Goal: Find contact information

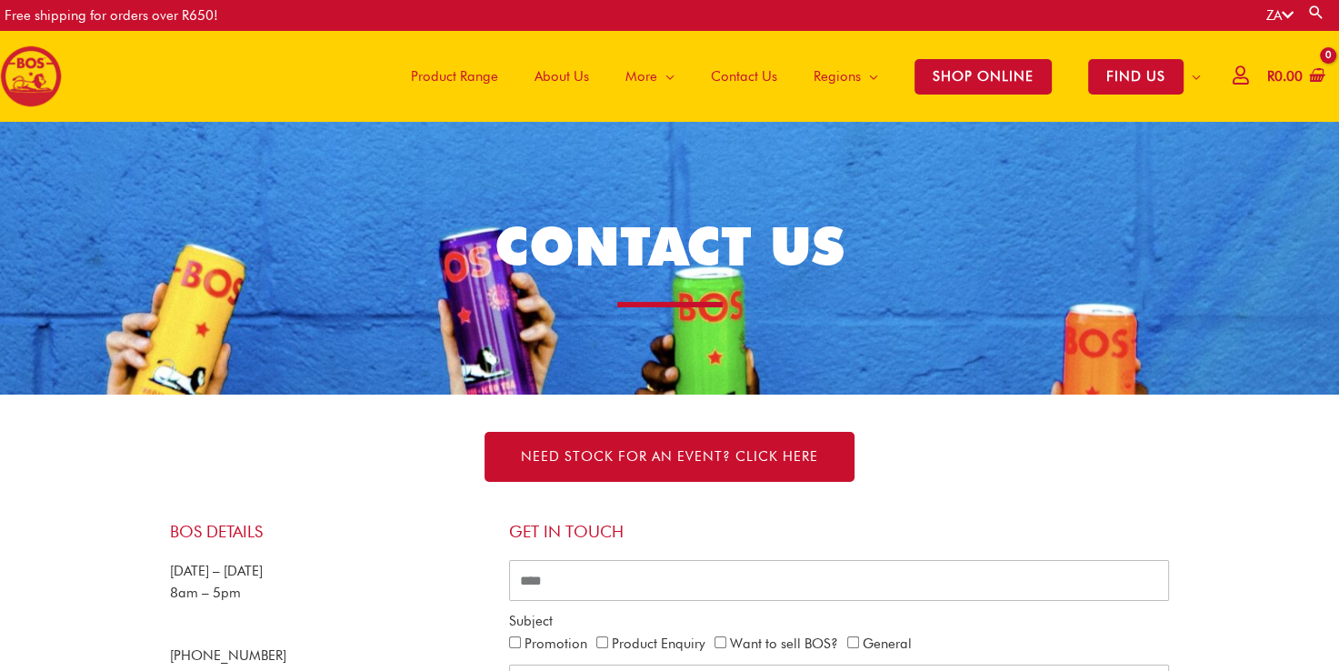
click at [425, 584] on p "Monday – Friday 8am – 5pm" at bounding box center [330, 582] width 321 height 45
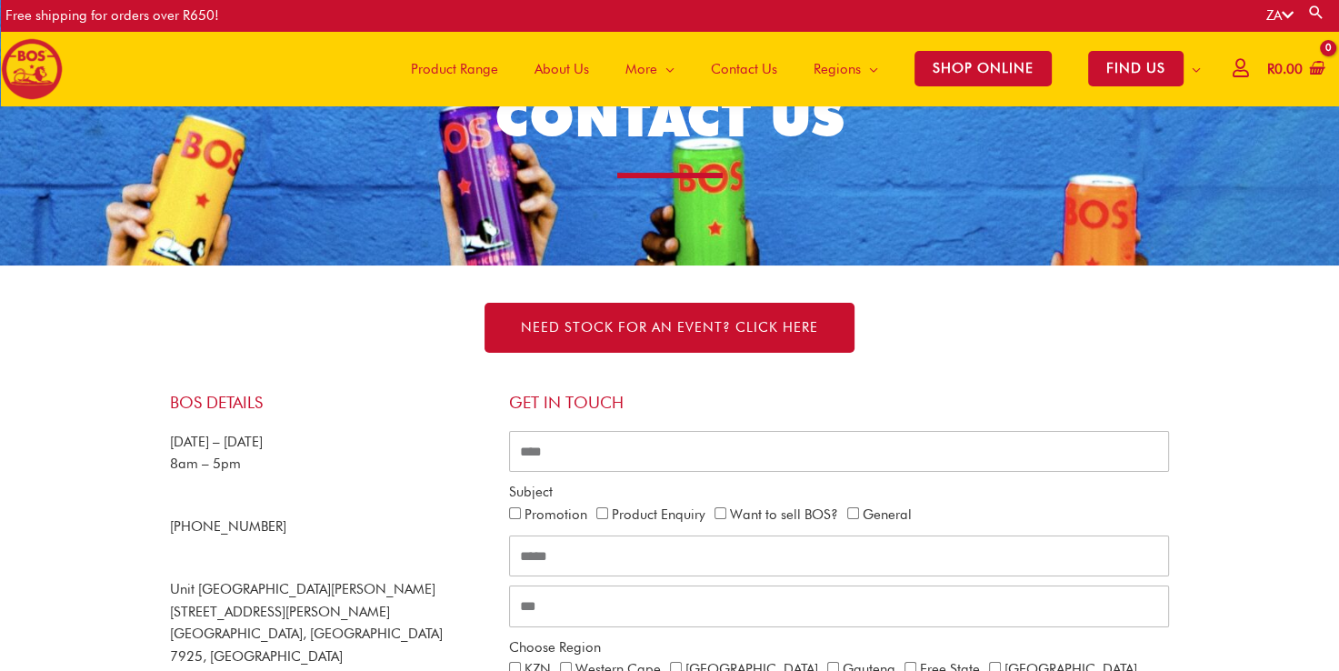
scroll to position [175, 0]
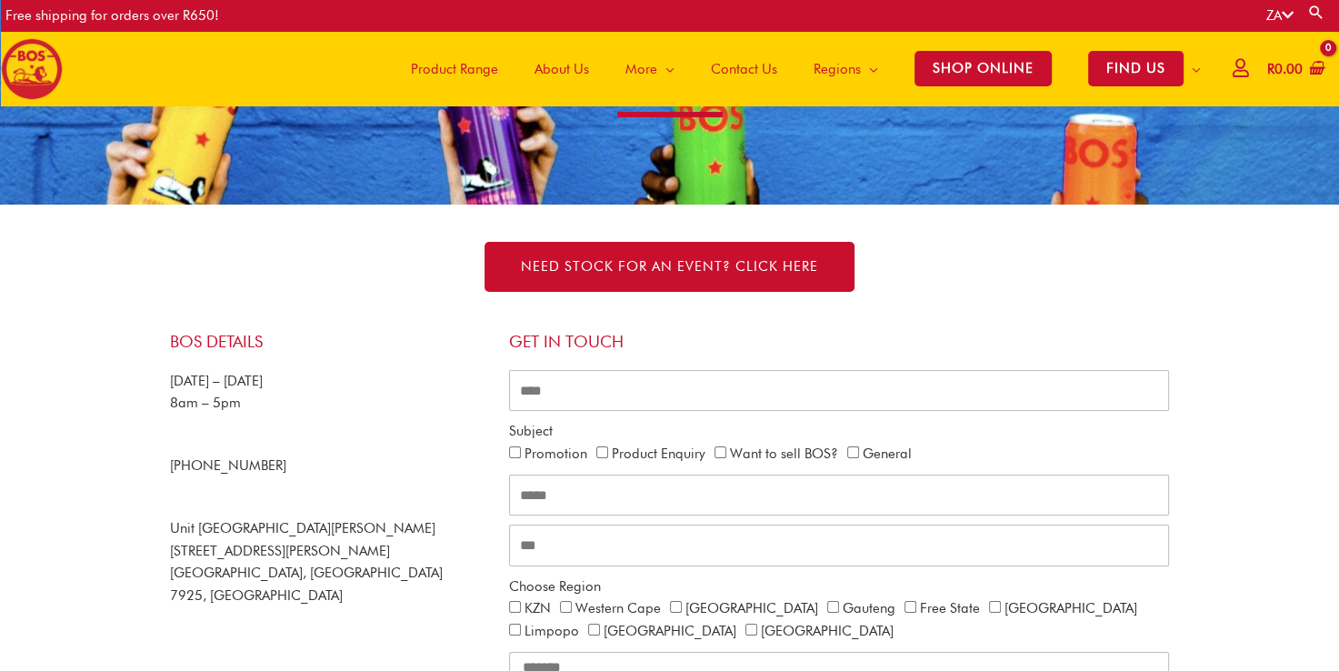
click at [1211, 449] on section "BOS Details Monday – Friday 8am – 5pm +27 21 465 9989 Unit 205 Fairweather Hous…" at bounding box center [669, 641] width 1339 height 678
